Goal: Information Seeking & Learning: Learn about a topic

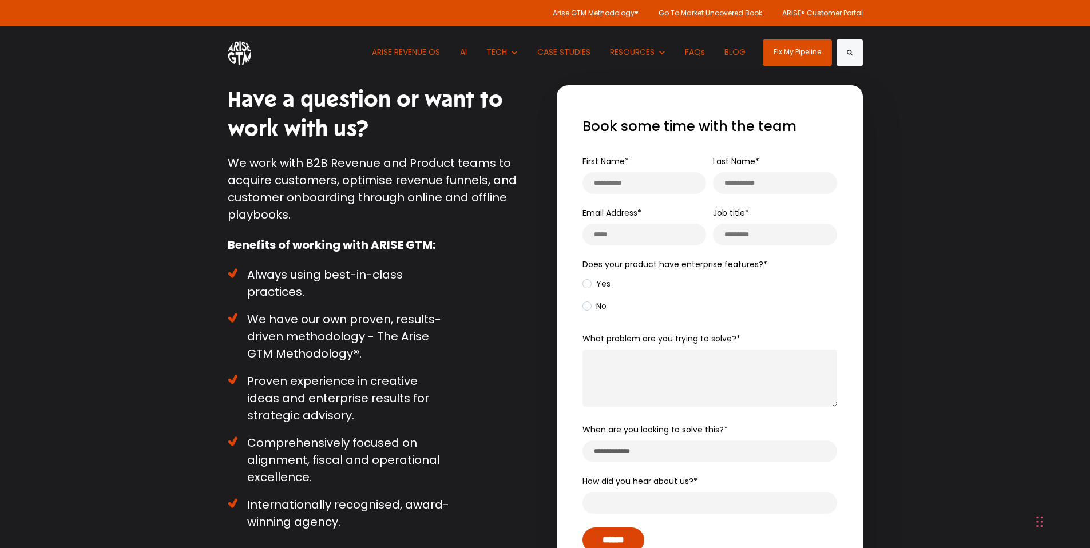
click at [228, 47] on img at bounding box center [239, 52] width 23 height 26
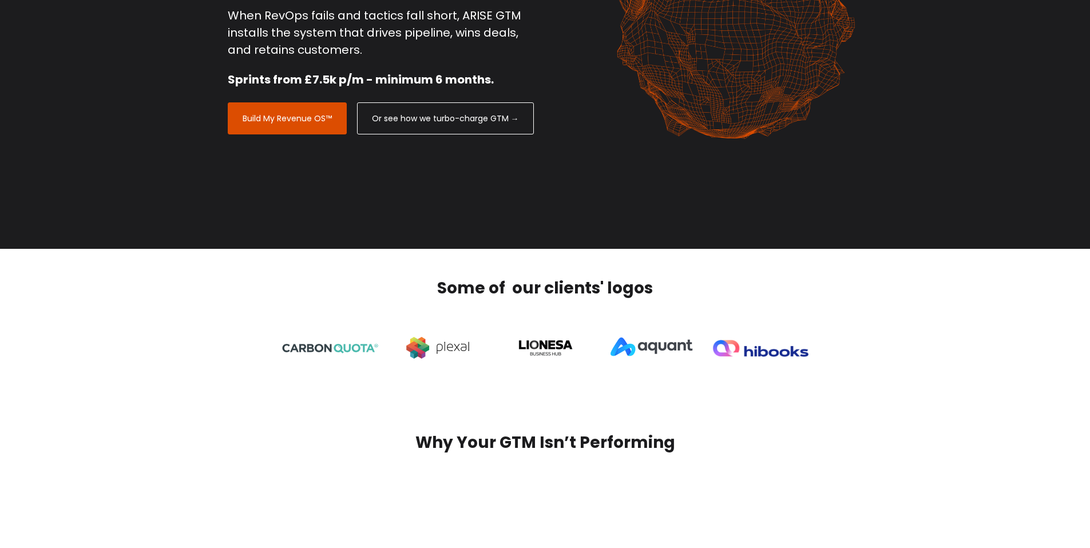
scroll to position [402, 0]
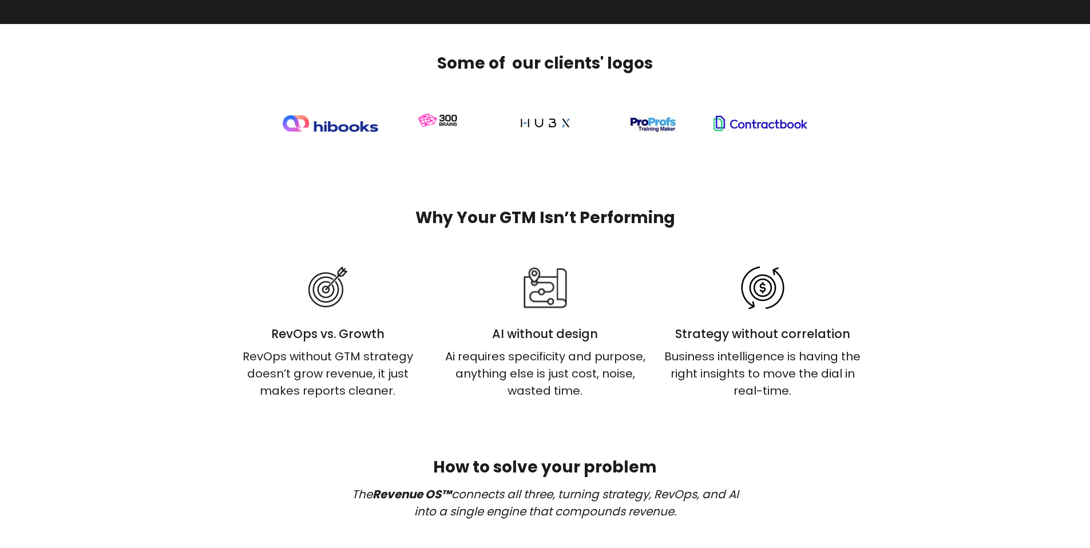
click at [870, 201] on div "Why Your GTM Isn’t Performing RevOps vs. Growth RevOps without GTM strategy doe…" at bounding box center [545, 303] width 1090 height 250
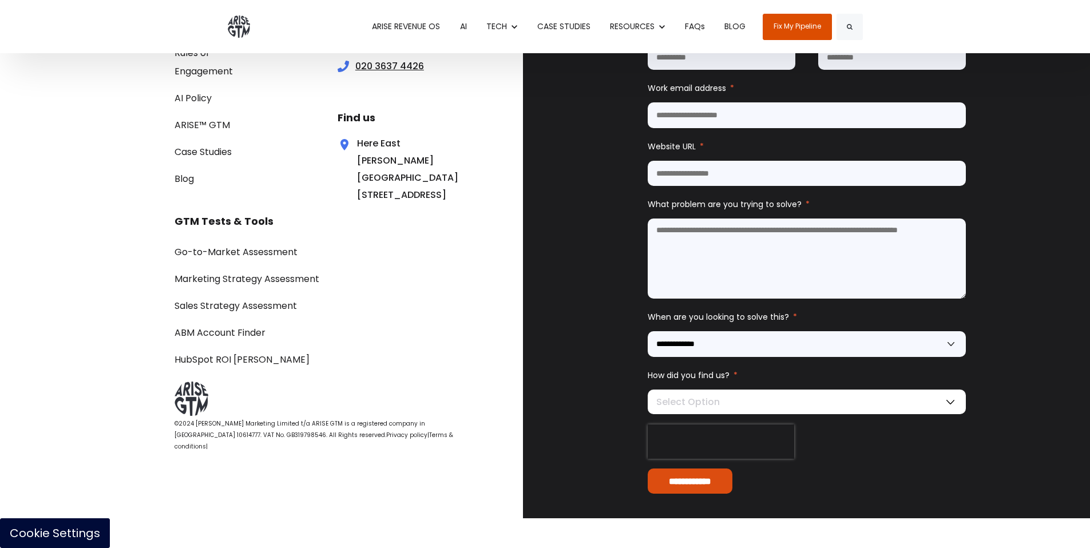
scroll to position [3690, 0]
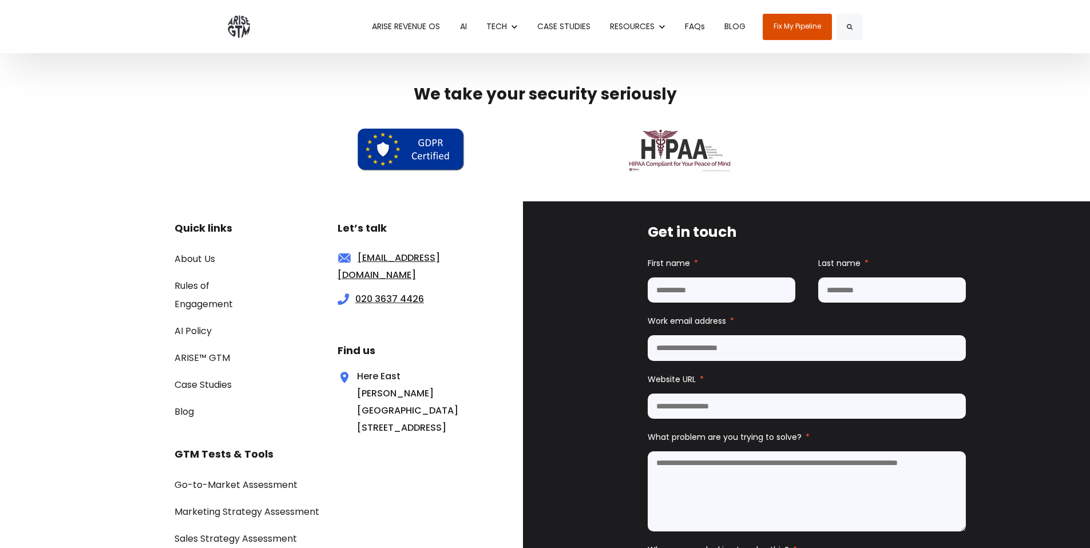
click at [383, 436] on div "Here [GEOGRAPHIC_DATA][PERSON_NAME][STREET_ADDRESS]" at bounding box center [384, 402] width 93 height 69
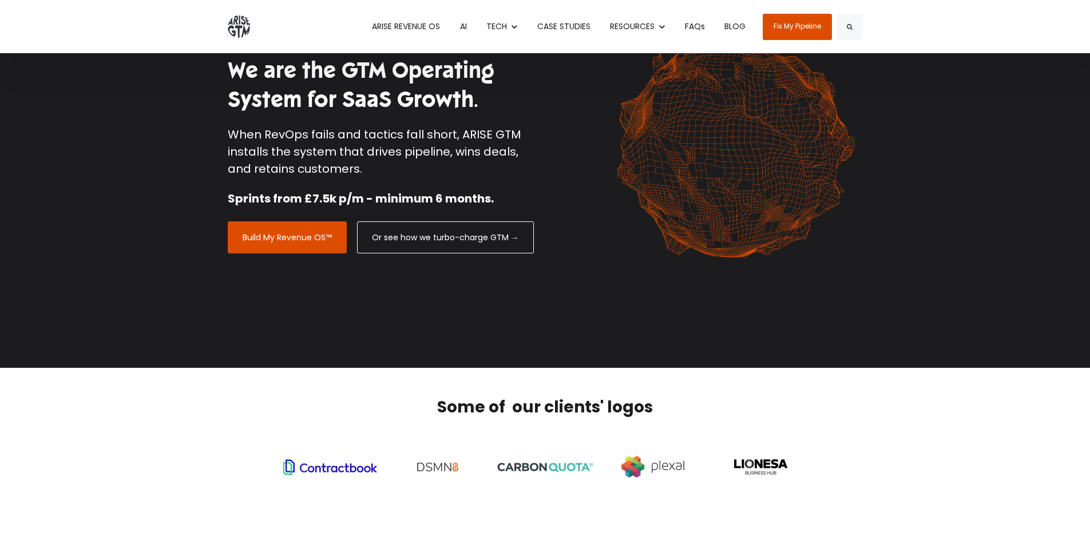
scroll to position [0, 0]
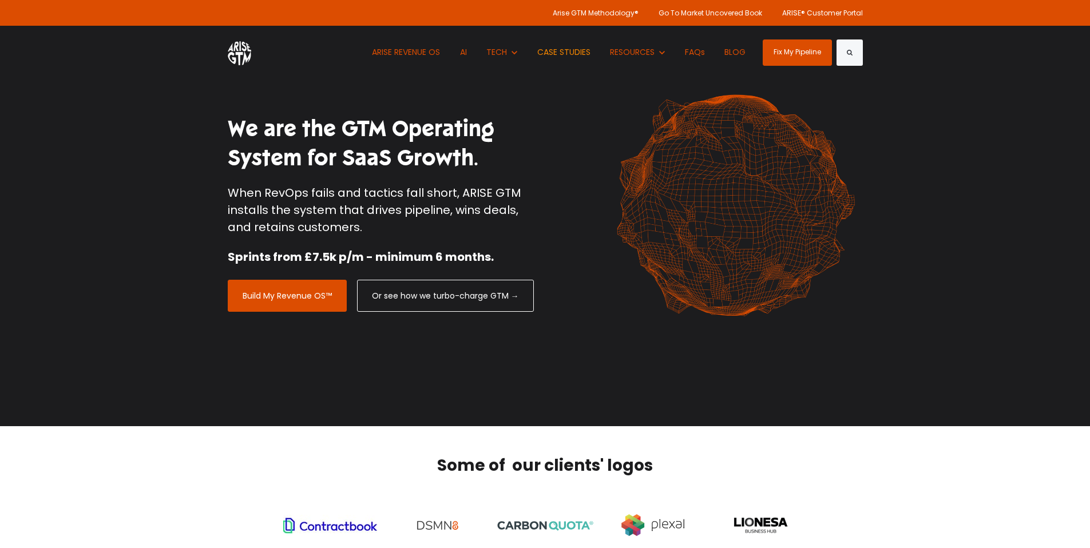
click at [558, 54] on link "CASE STUDIES" at bounding box center [564, 52] width 70 height 53
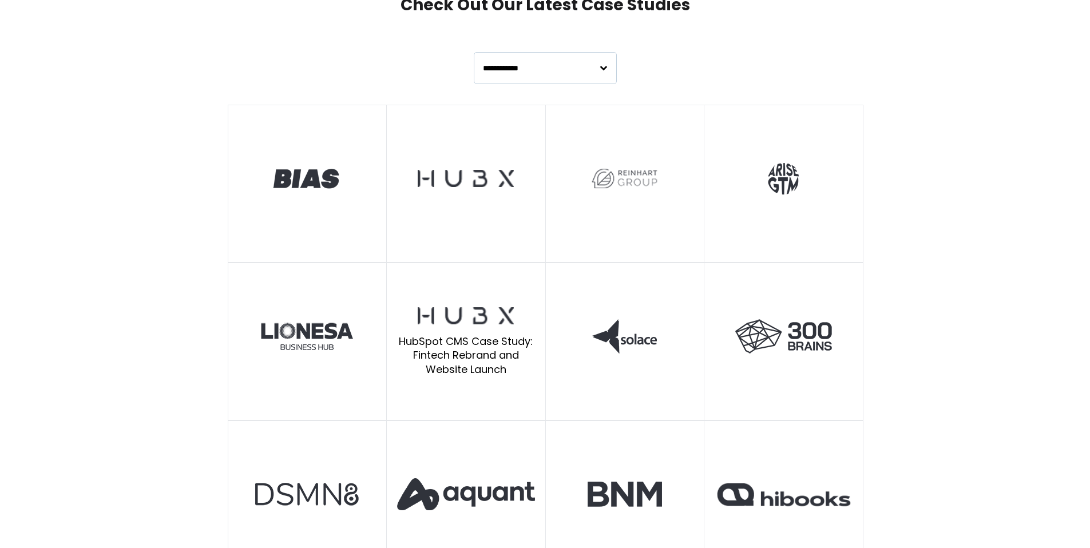
scroll to position [847, 0]
